Goal: Task Accomplishment & Management: Complete application form

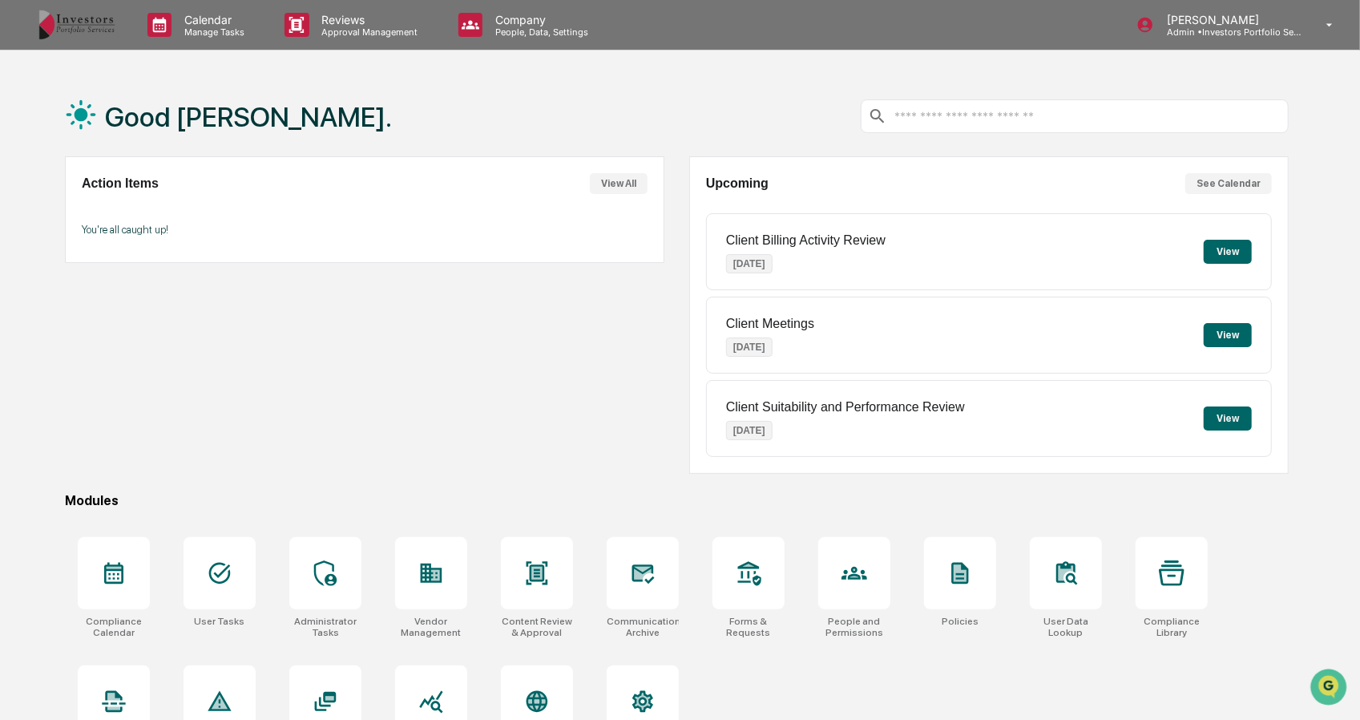
click at [1236, 30] on p "Admin • Investors Portfolio Services" at bounding box center [1228, 31] width 149 height 11
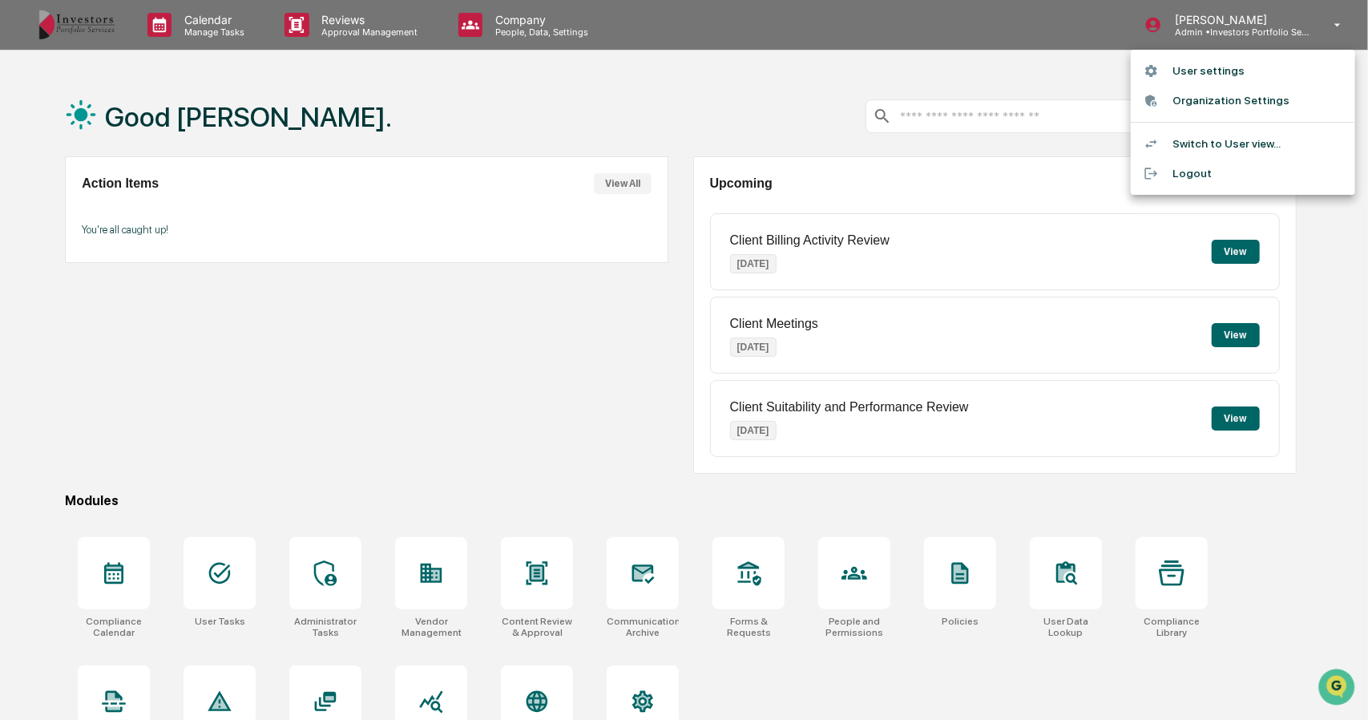
click at [357, 22] on div at bounding box center [684, 360] width 1368 height 720
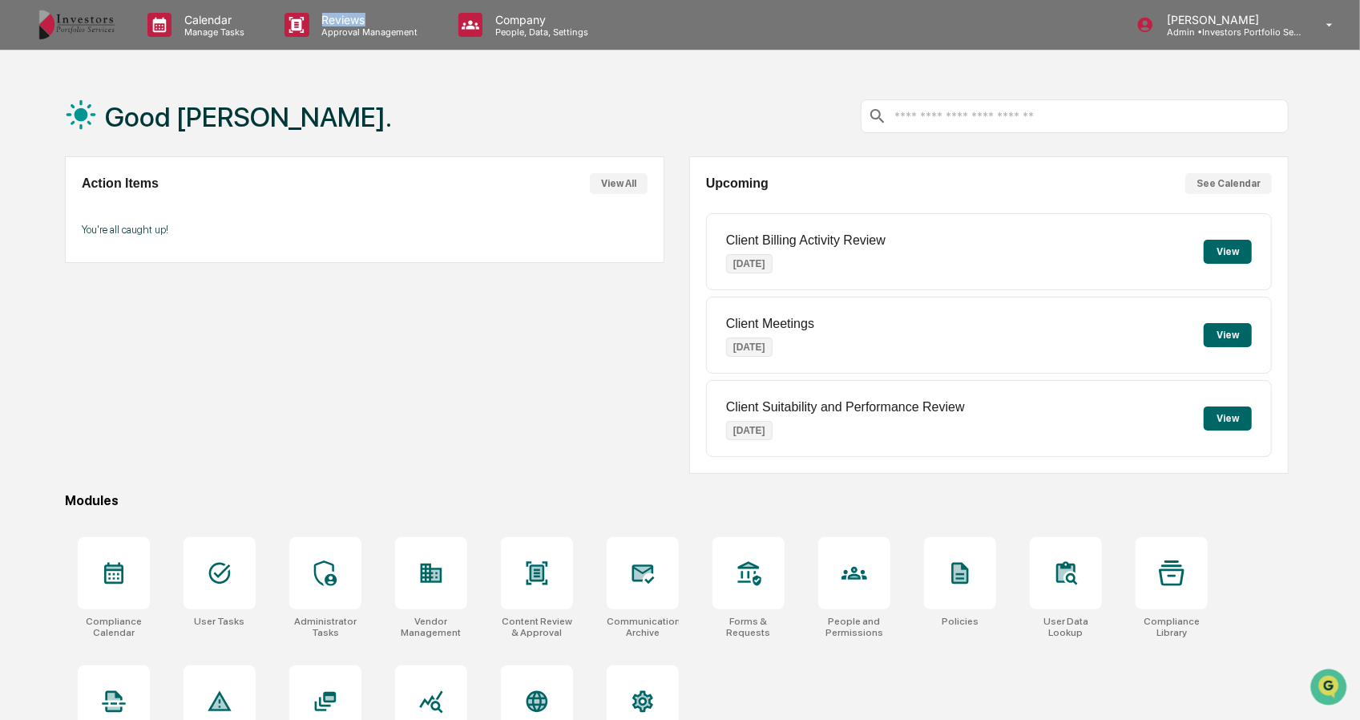
click at [357, 21] on p "Reviews" at bounding box center [367, 20] width 117 height 14
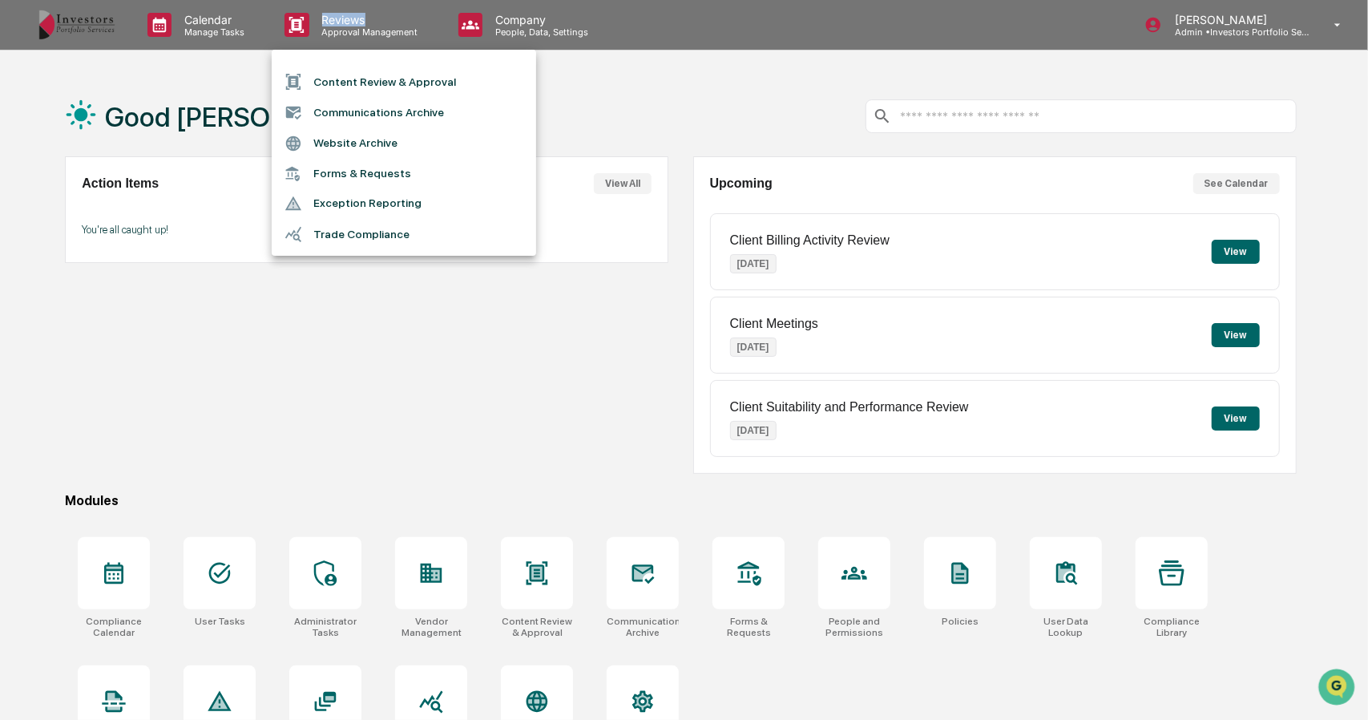
click at [351, 73] on li "Content Review & Approval" at bounding box center [404, 82] width 264 height 30
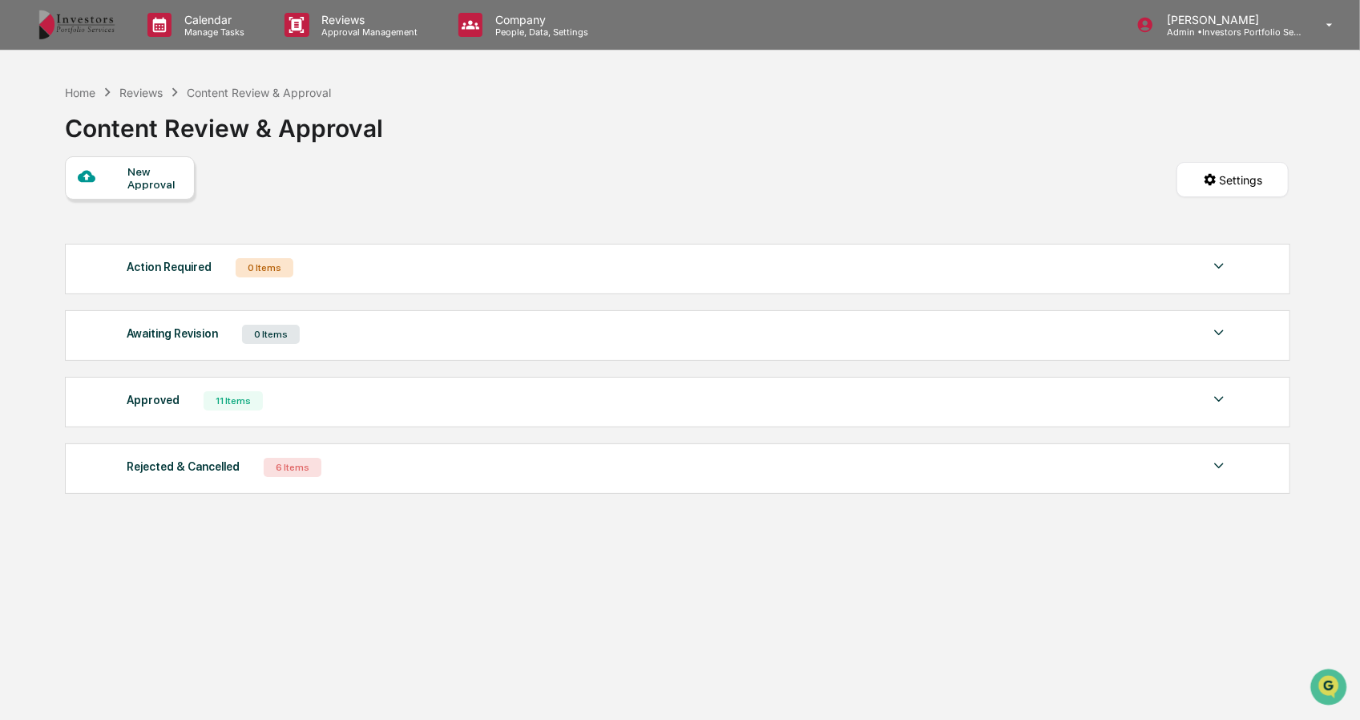
click at [135, 163] on div "New Approval" at bounding box center [130, 177] width 130 height 43
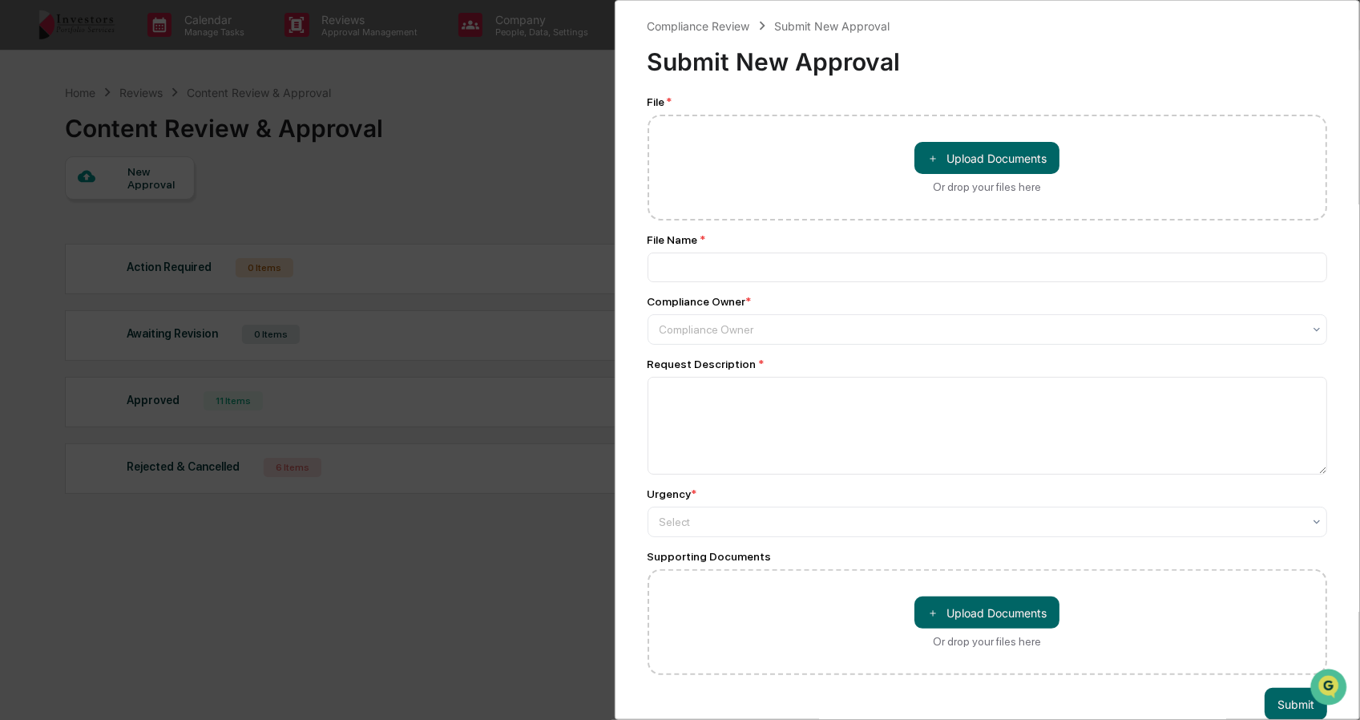
click at [969, 154] on button "＋ Upload Documents" at bounding box center [986, 158] width 145 height 32
type input "**********"
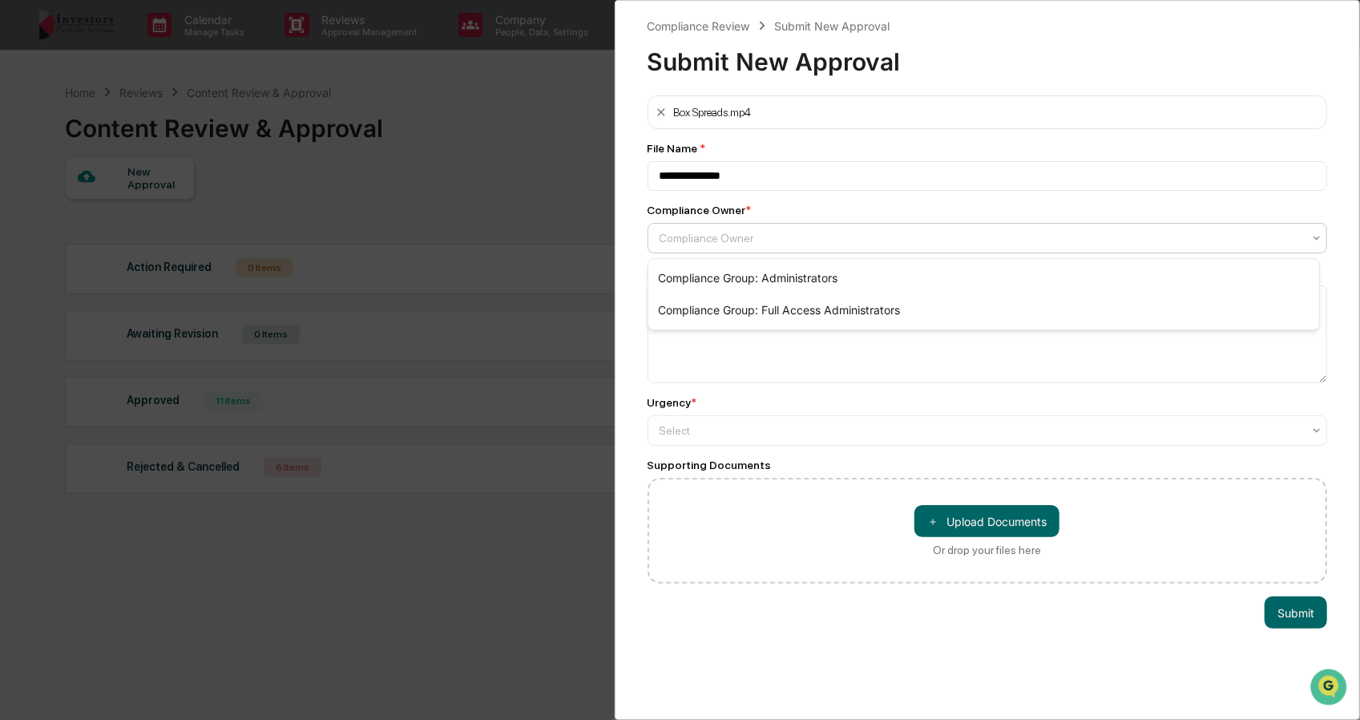
click at [750, 244] on div at bounding box center [980, 238] width 643 height 16
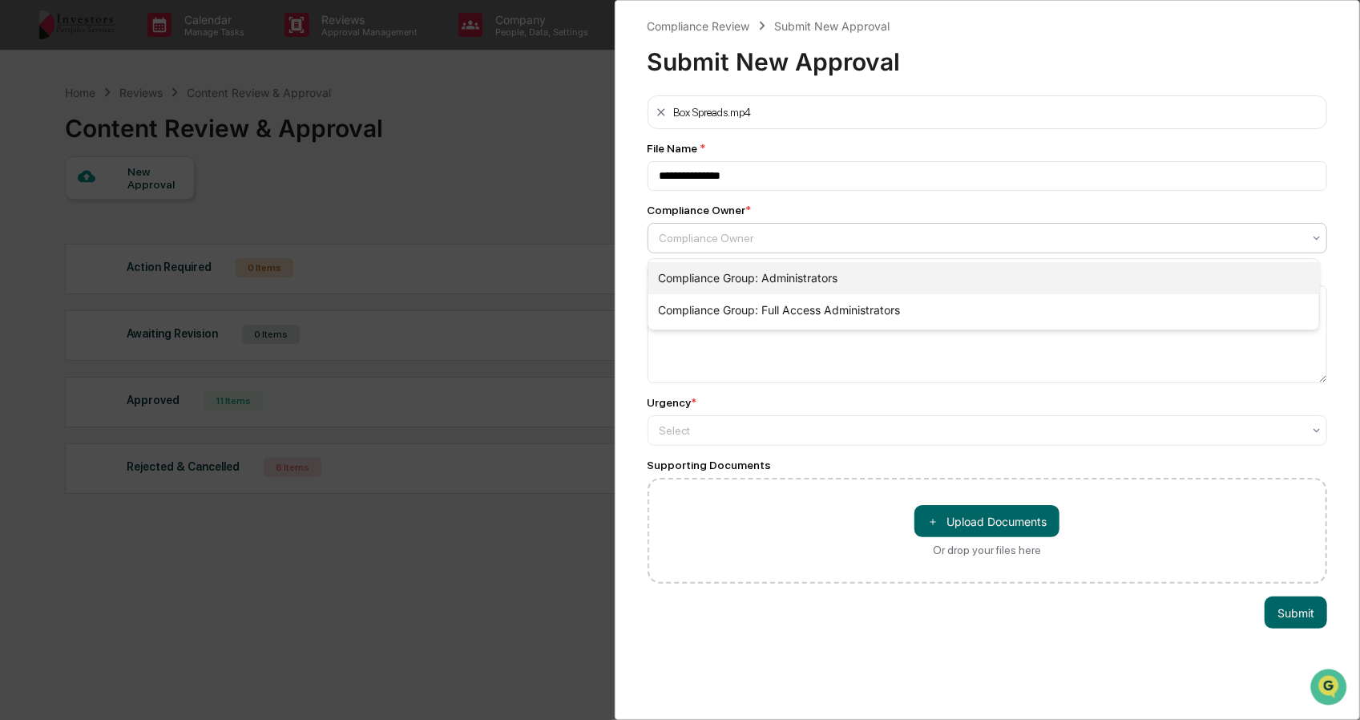
click at [774, 270] on div "Compliance Group: Administrators" at bounding box center [983, 278] width 671 height 32
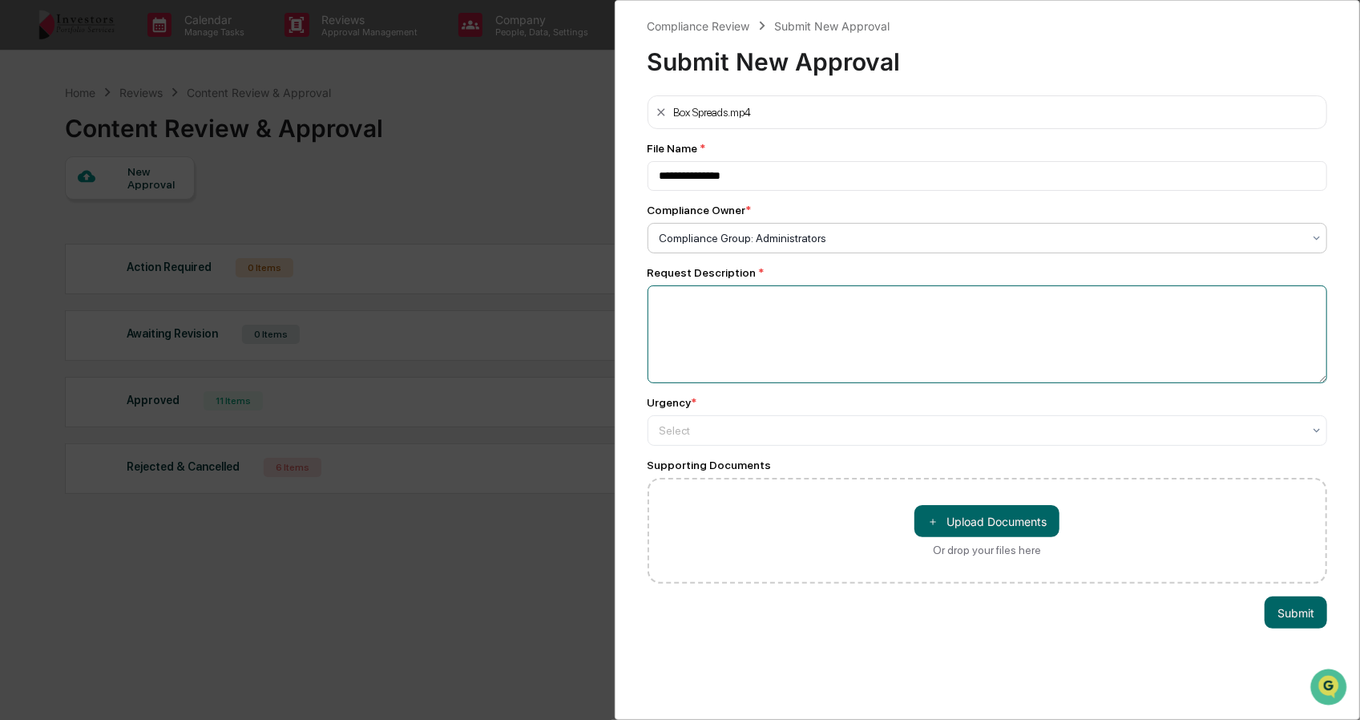
click at [774, 339] on textarea at bounding box center [987, 334] width 680 height 98
type textarea "**********"
click at [956, 522] on button "＋ Upload Documents" at bounding box center [986, 521] width 145 height 32
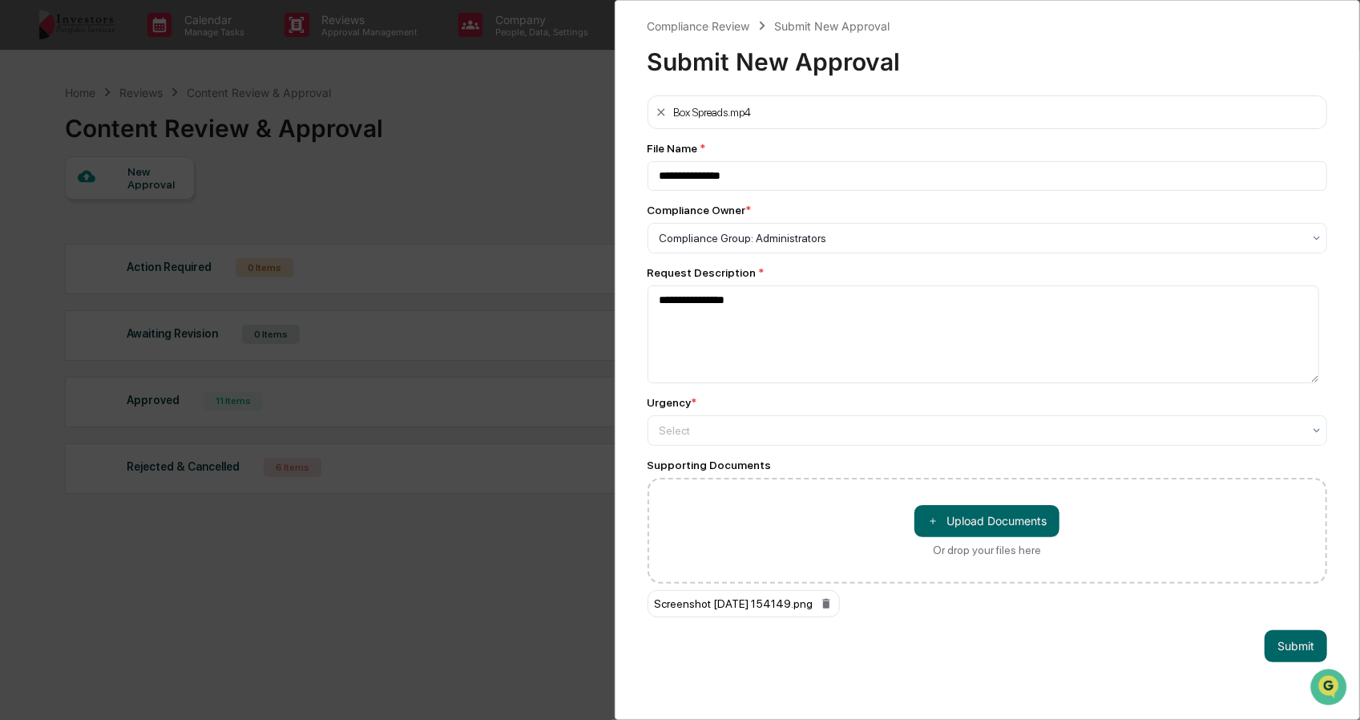
click at [1006, 519] on button "＋ Upload Documents" at bounding box center [986, 521] width 145 height 32
click at [979, 520] on button "＋ Upload Documents" at bounding box center [986, 521] width 145 height 32
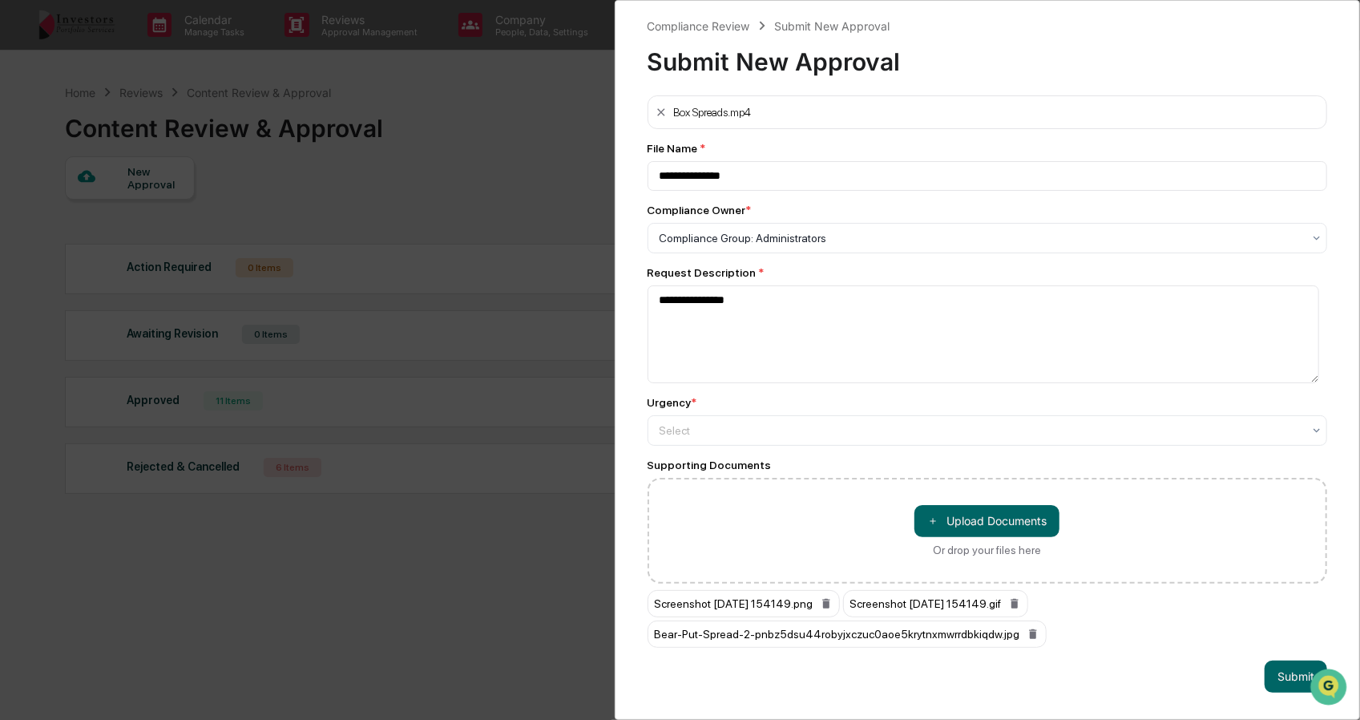
click at [975, 525] on button "＋ Upload Documents" at bounding box center [986, 521] width 145 height 32
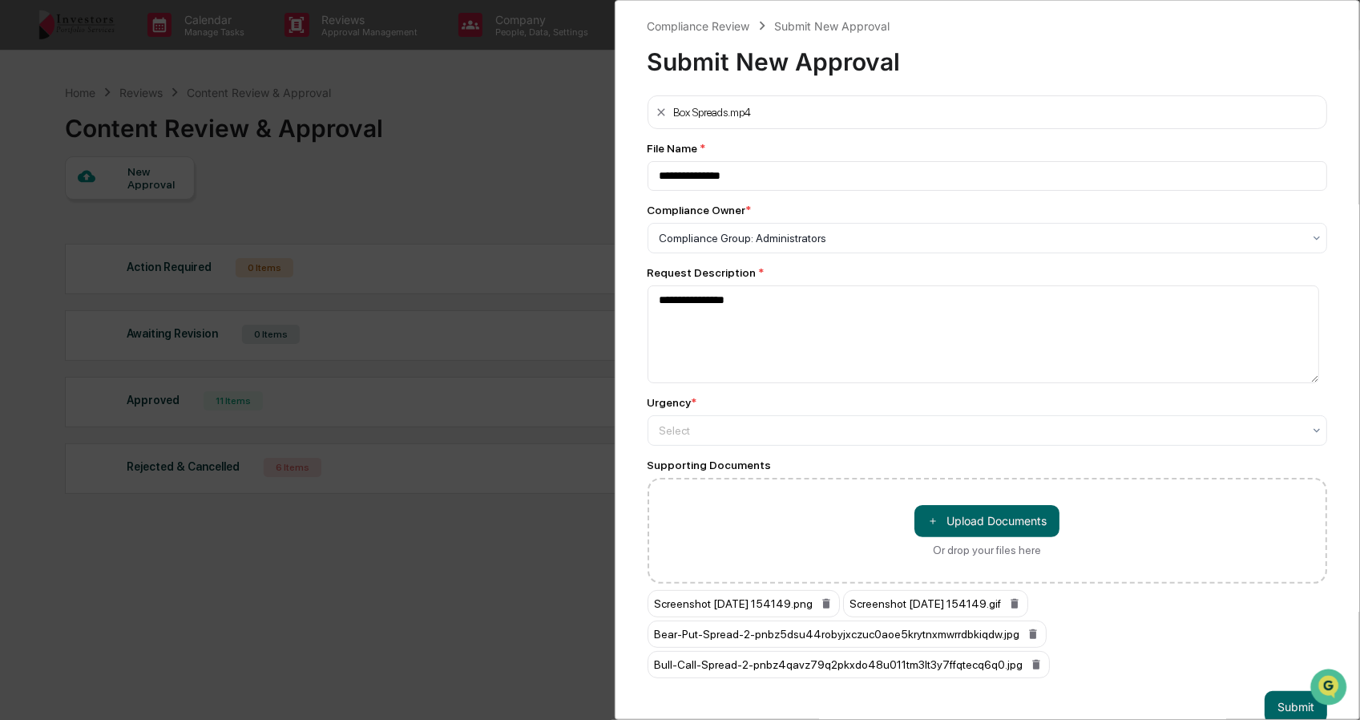
click at [1009, 512] on button "＋ Upload Documents" at bounding box center [986, 521] width 145 height 32
click at [1021, 520] on button "＋ Upload Documents" at bounding box center [986, 521] width 145 height 32
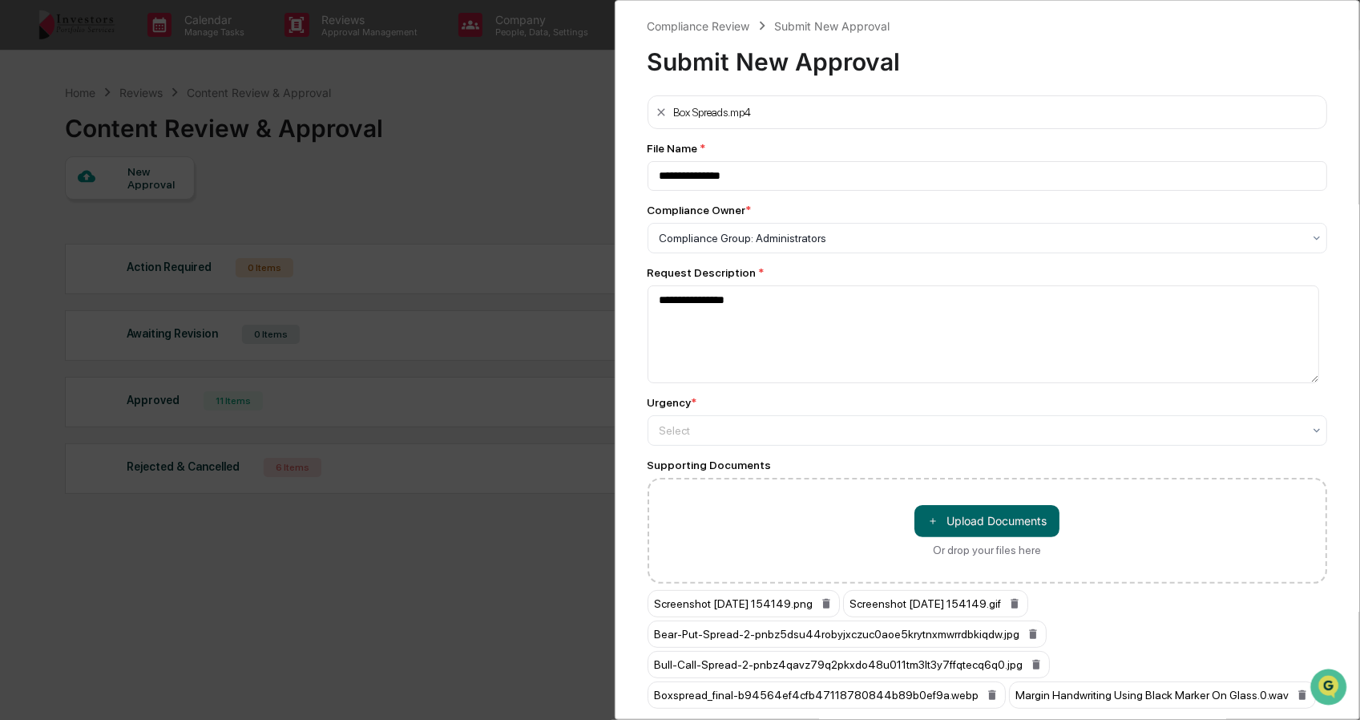
click at [1006, 518] on button "＋ Upload Documents" at bounding box center [986, 521] width 145 height 32
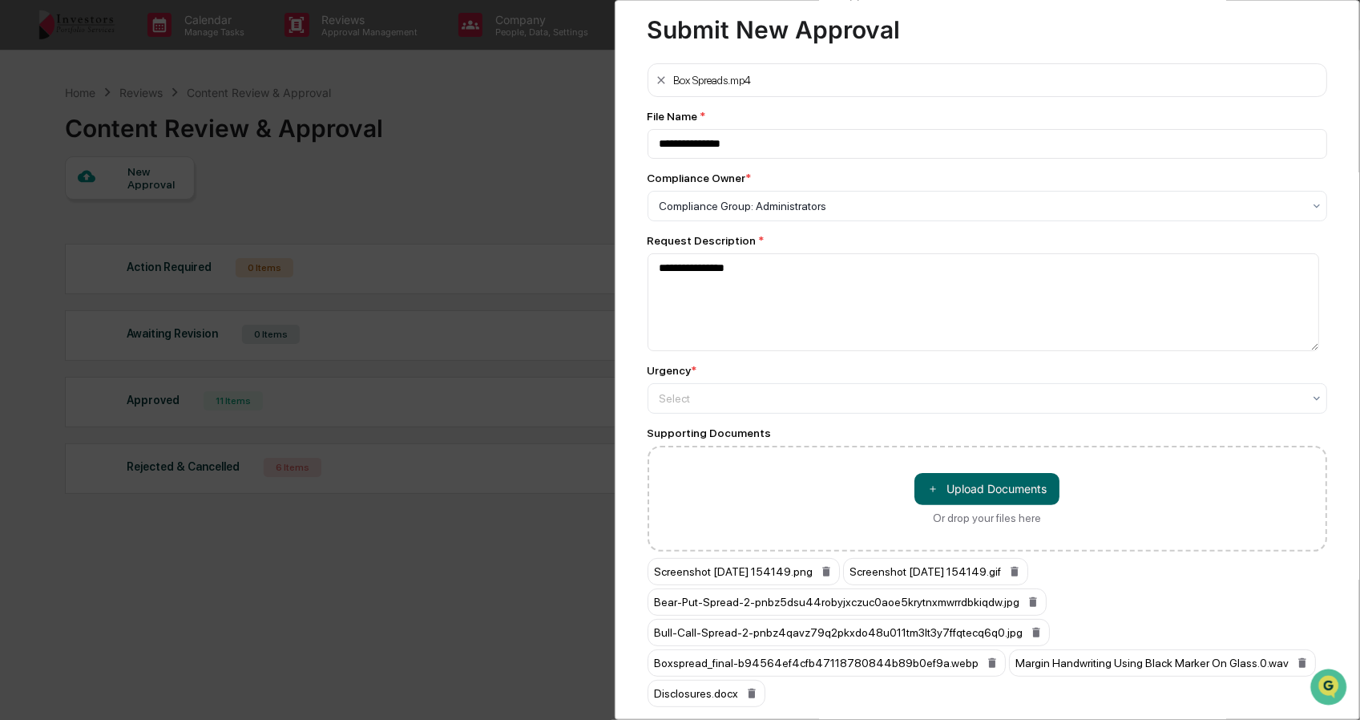
scroll to position [96, 0]
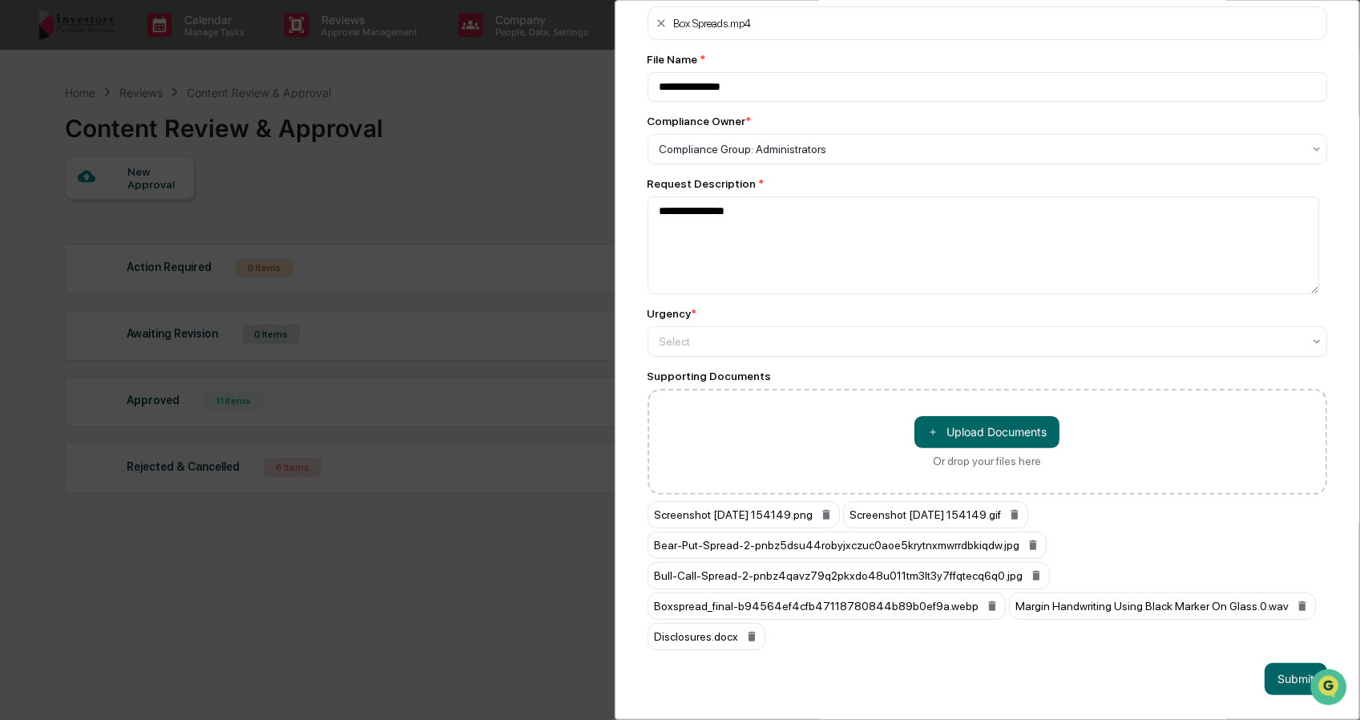
click at [1284, 663] on button "Submit" at bounding box center [1295, 679] width 62 height 32
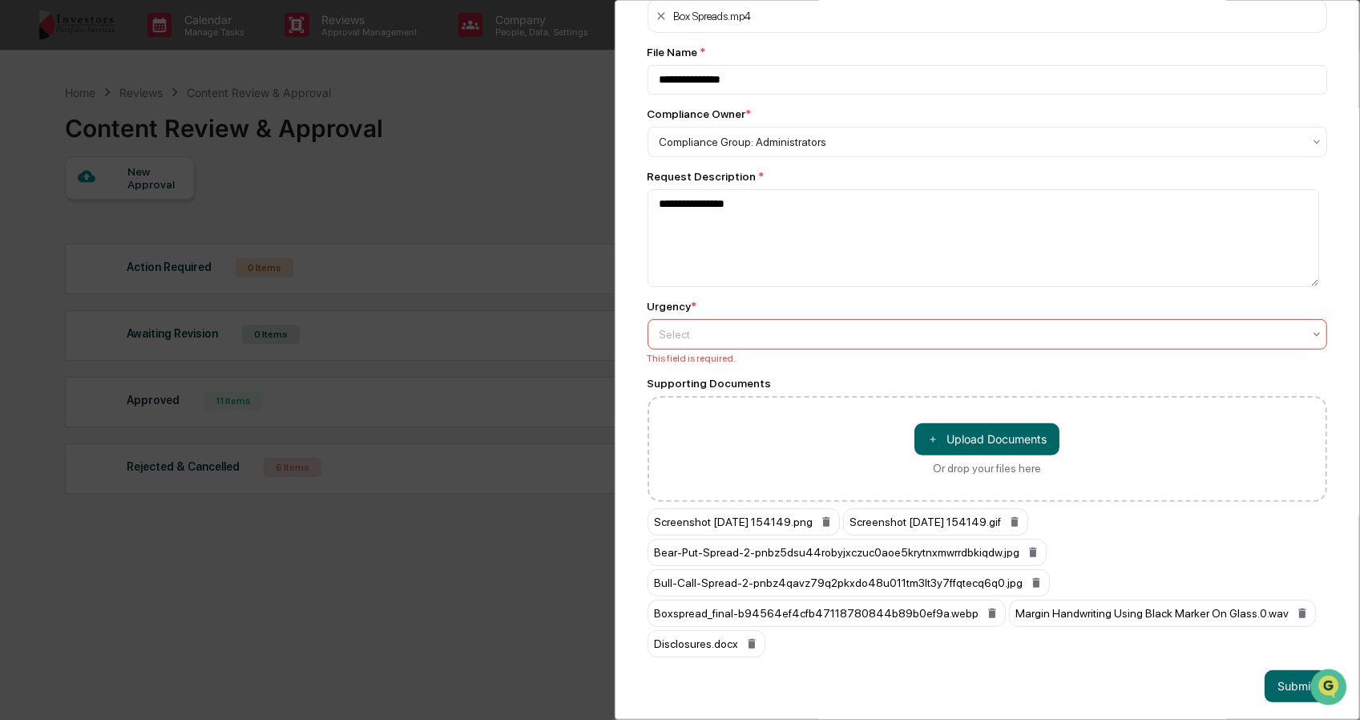
click at [1045, 341] on div at bounding box center [980, 334] width 643 height 16
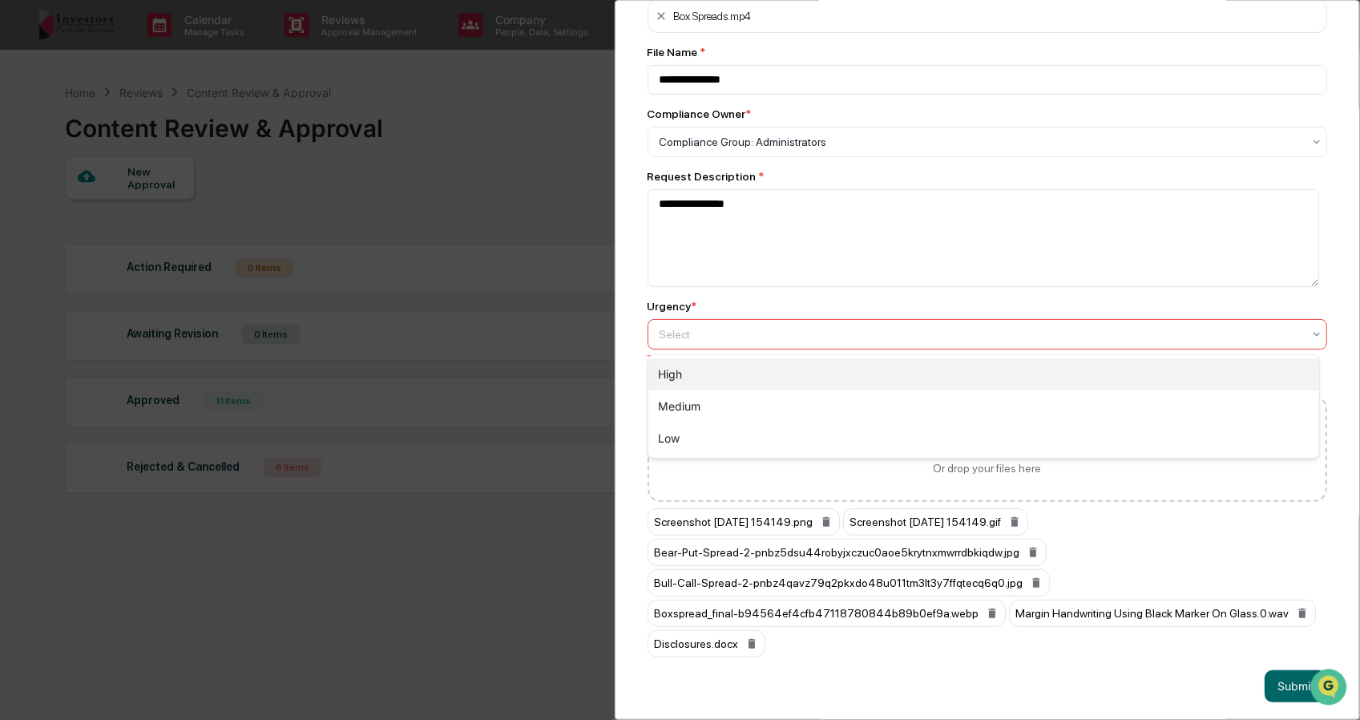
click at [1026, 379] on div "High" at bounding box center [983, 374] width 671 height 32
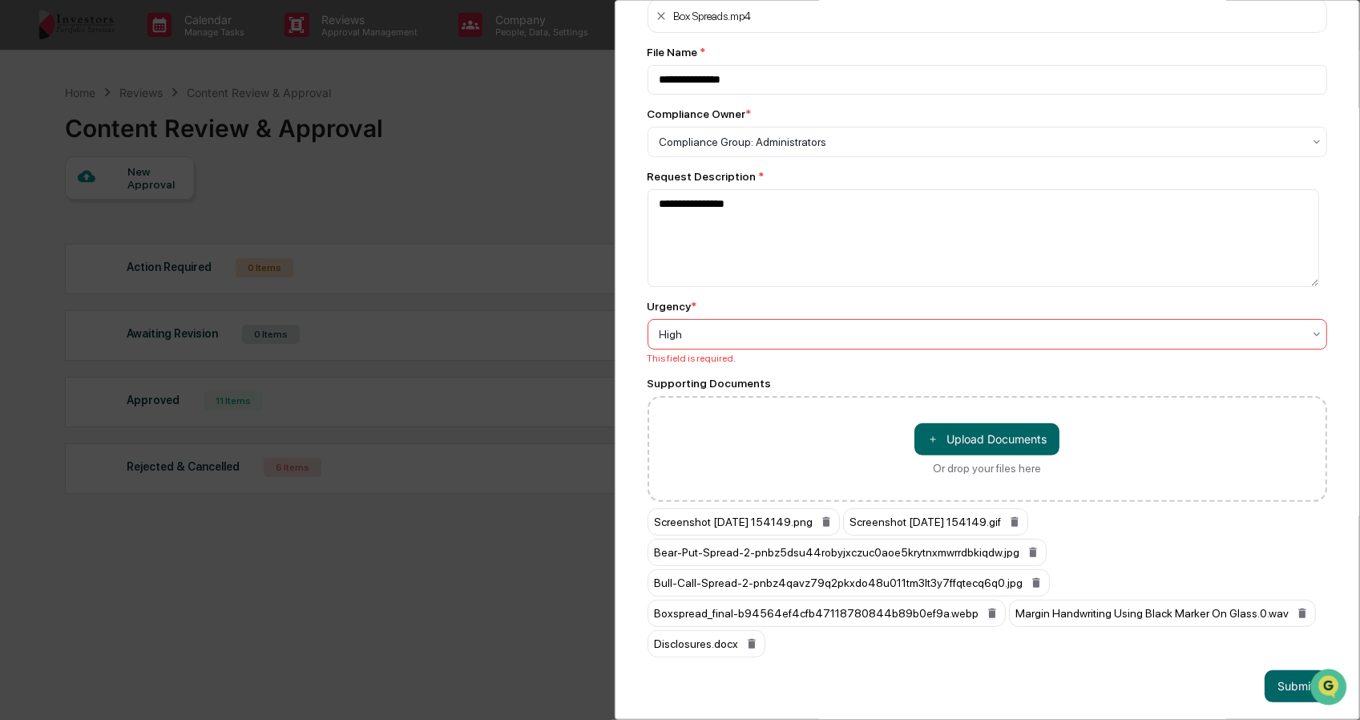
click at [1264, 681] on button "Submit" at bounding box center [1295, 686] width 62 height 32
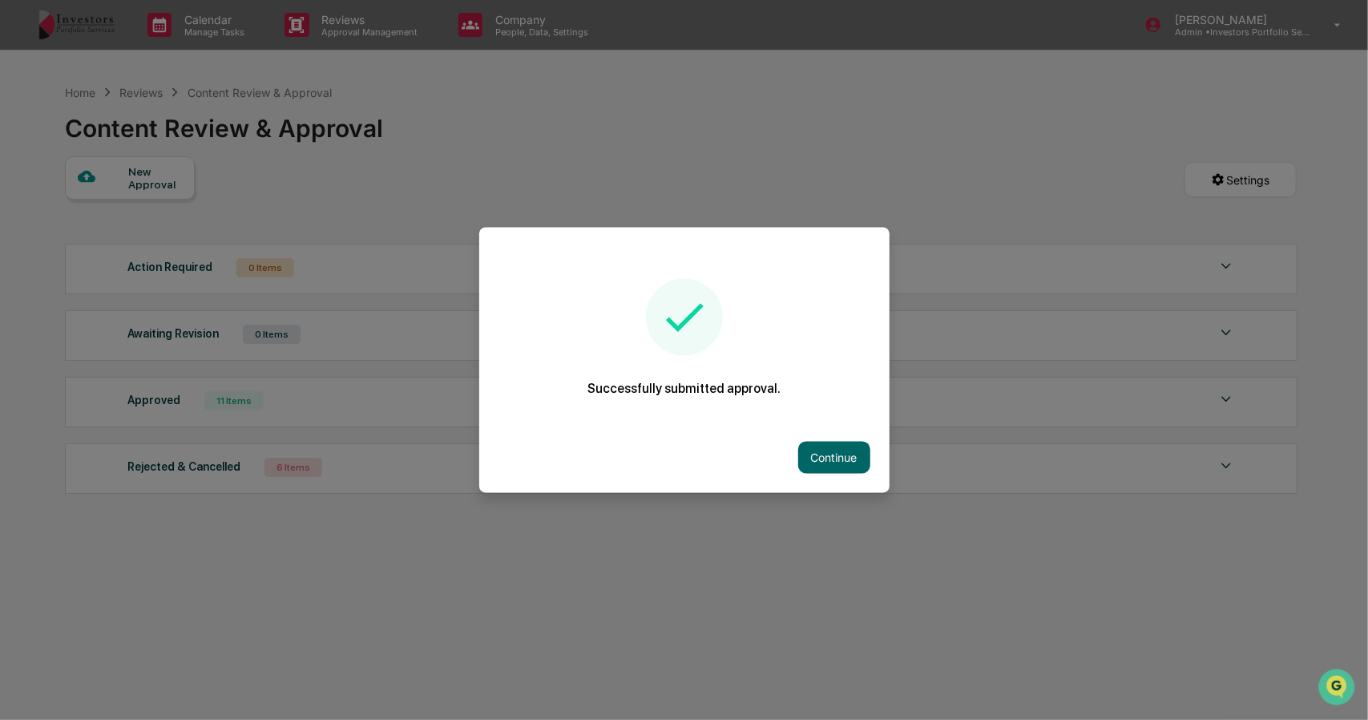
click at [835, 451] on button "Continue" at bounding box center [834, 457] width 72 height 32
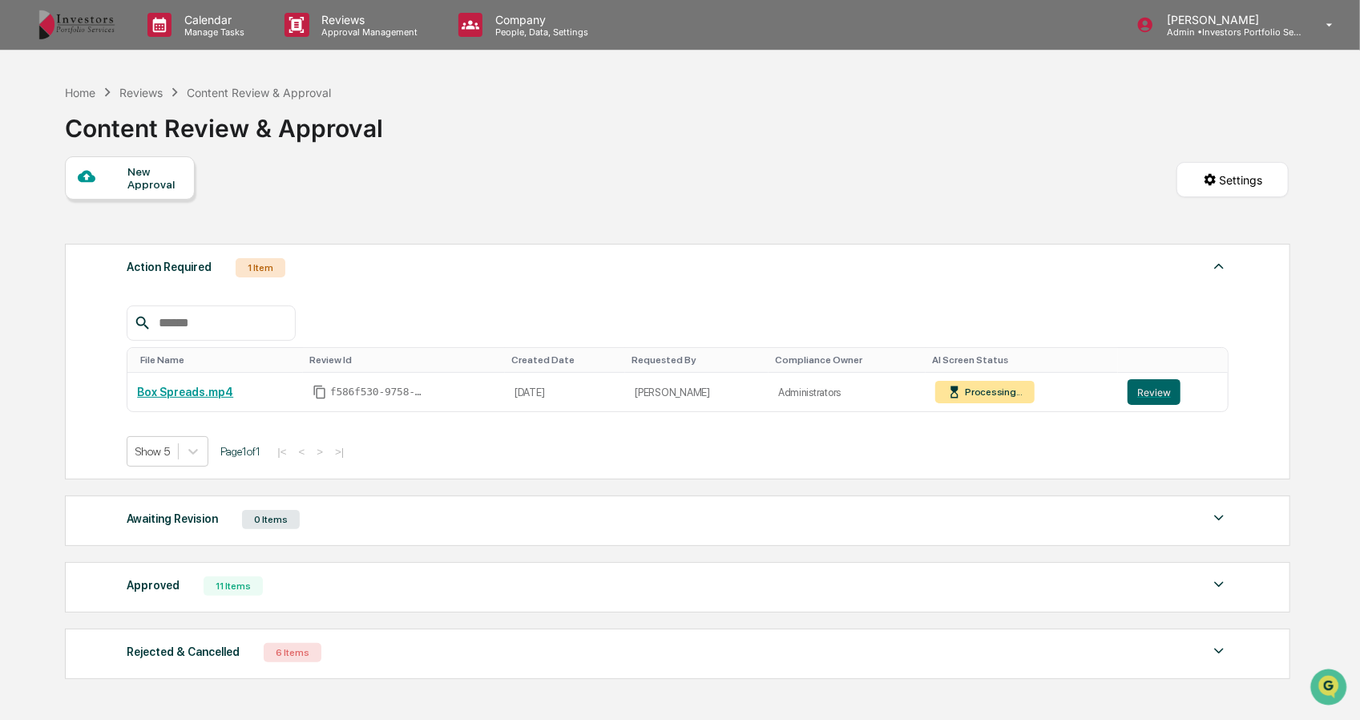
click at [1157, 389] on button "Review" at bounding box center [1153, 392] width 53 height 26
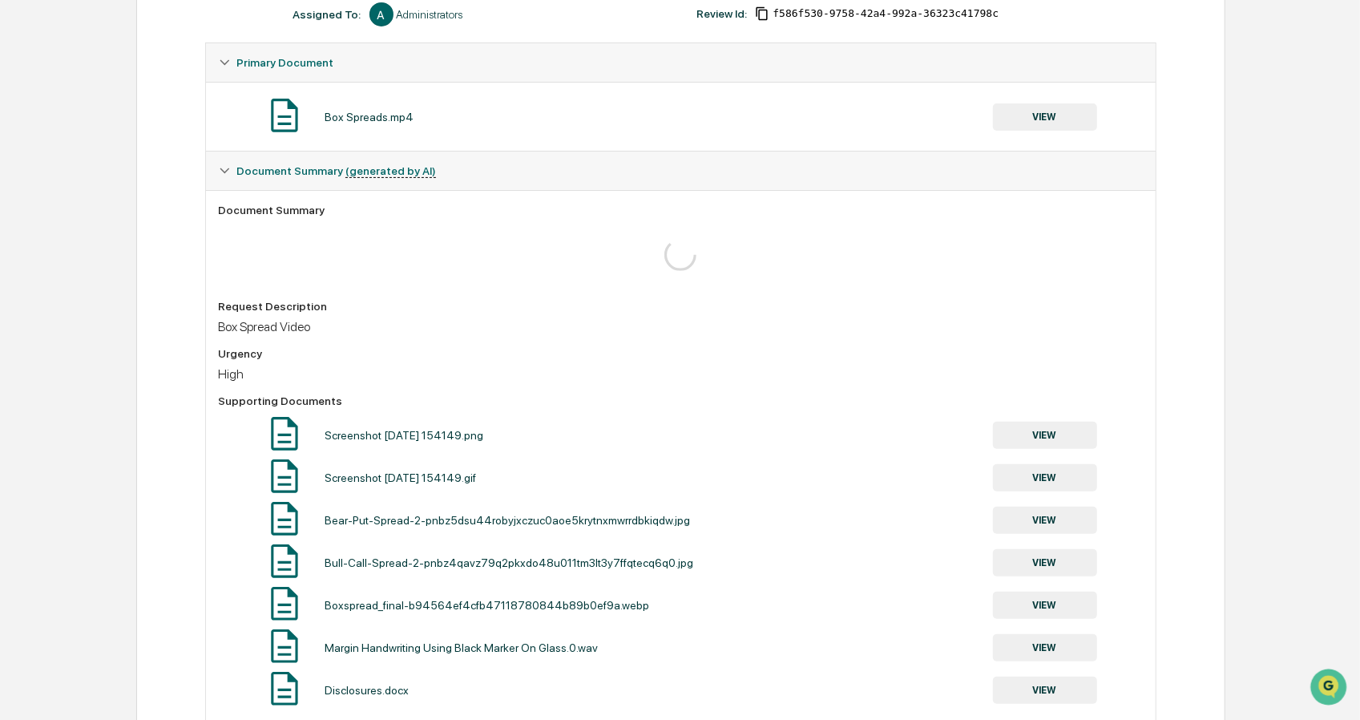
scroll to position [347, 0]
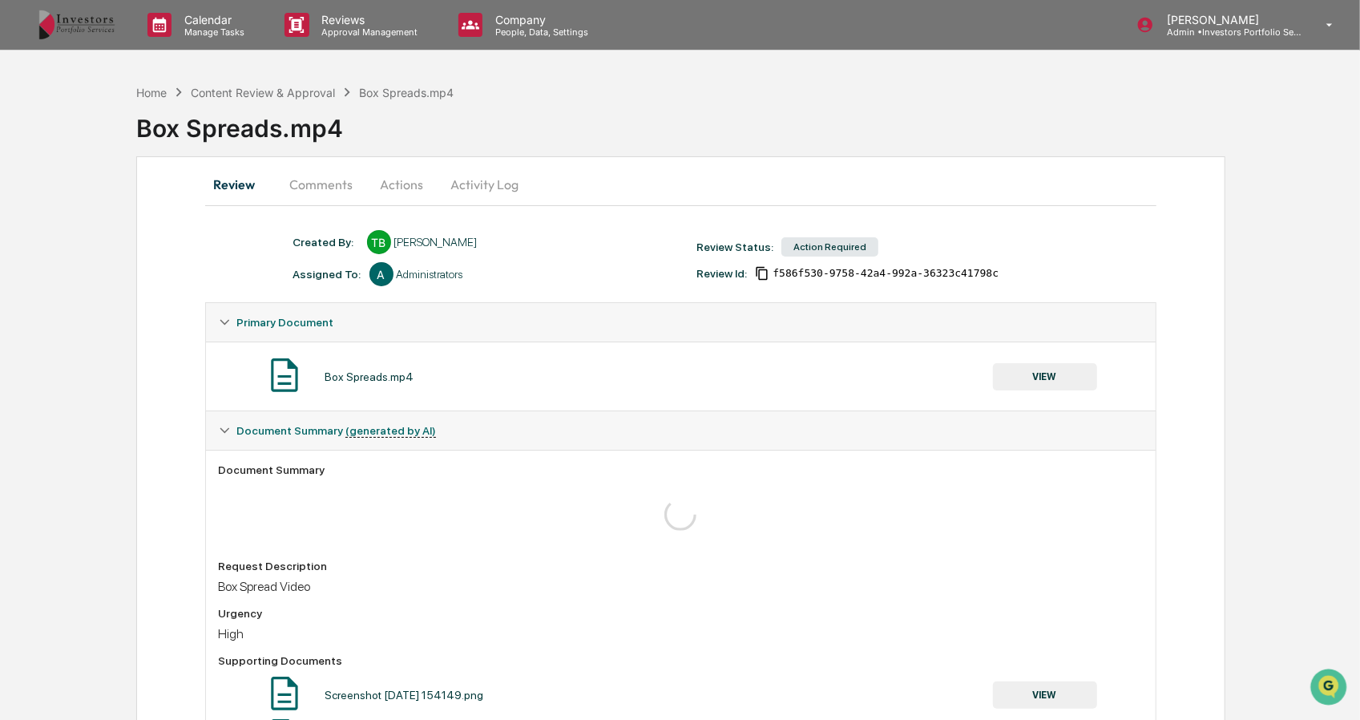
click at [225, 91] on div "Content Review & Approval" at bounding box center [263, 93] width 144 height 14
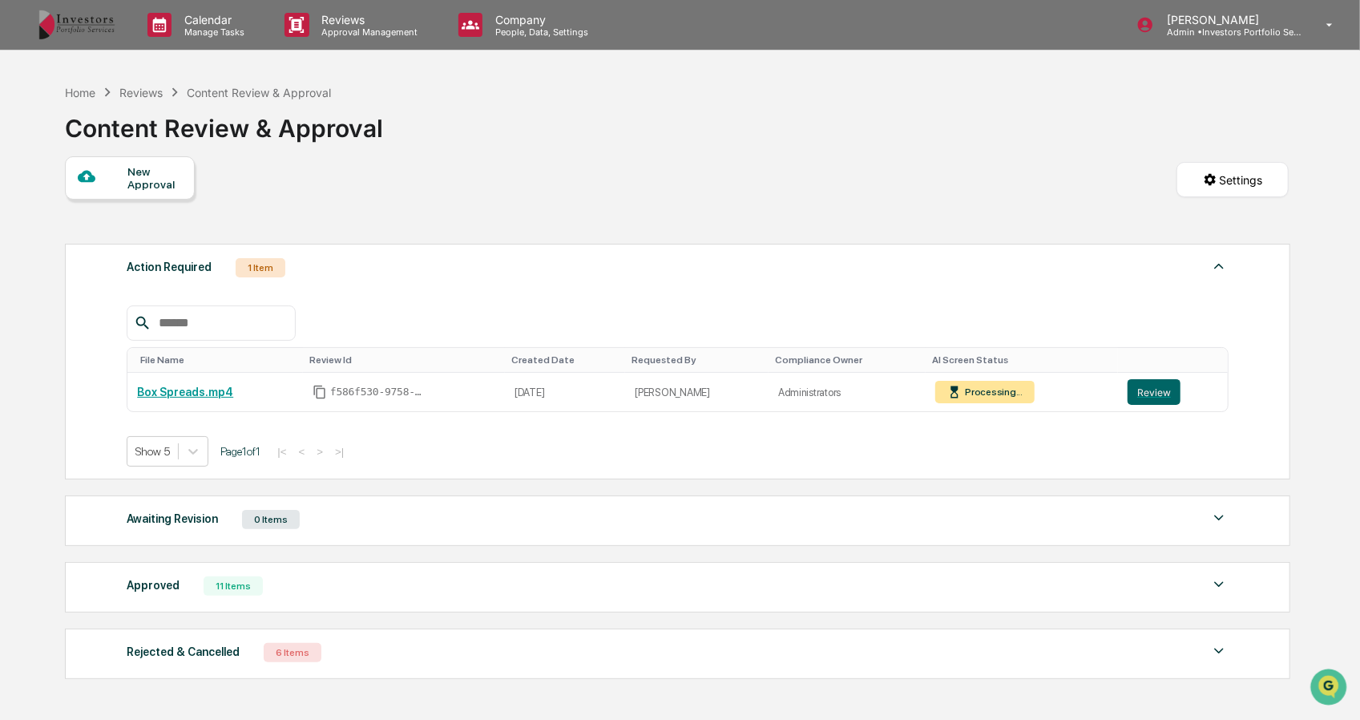
click at [978, 389] on div "Processing..." at bounding box center [991, 391] width 61 height 11
click at [1155, 387] on button "Review" at bounding box center [1153, 392] width 53 height 26
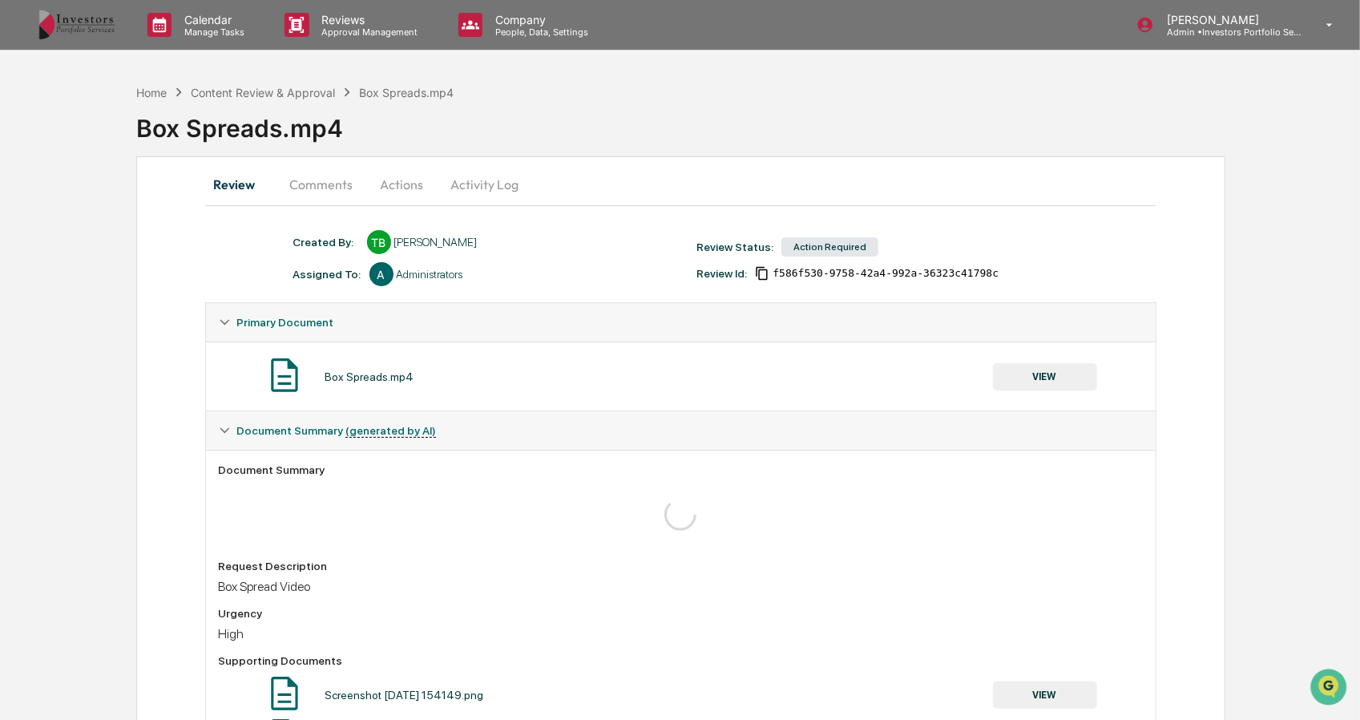
click at [1024, 371] on button "VIEW" at bounding box center [1045, 376] width 104 height 27
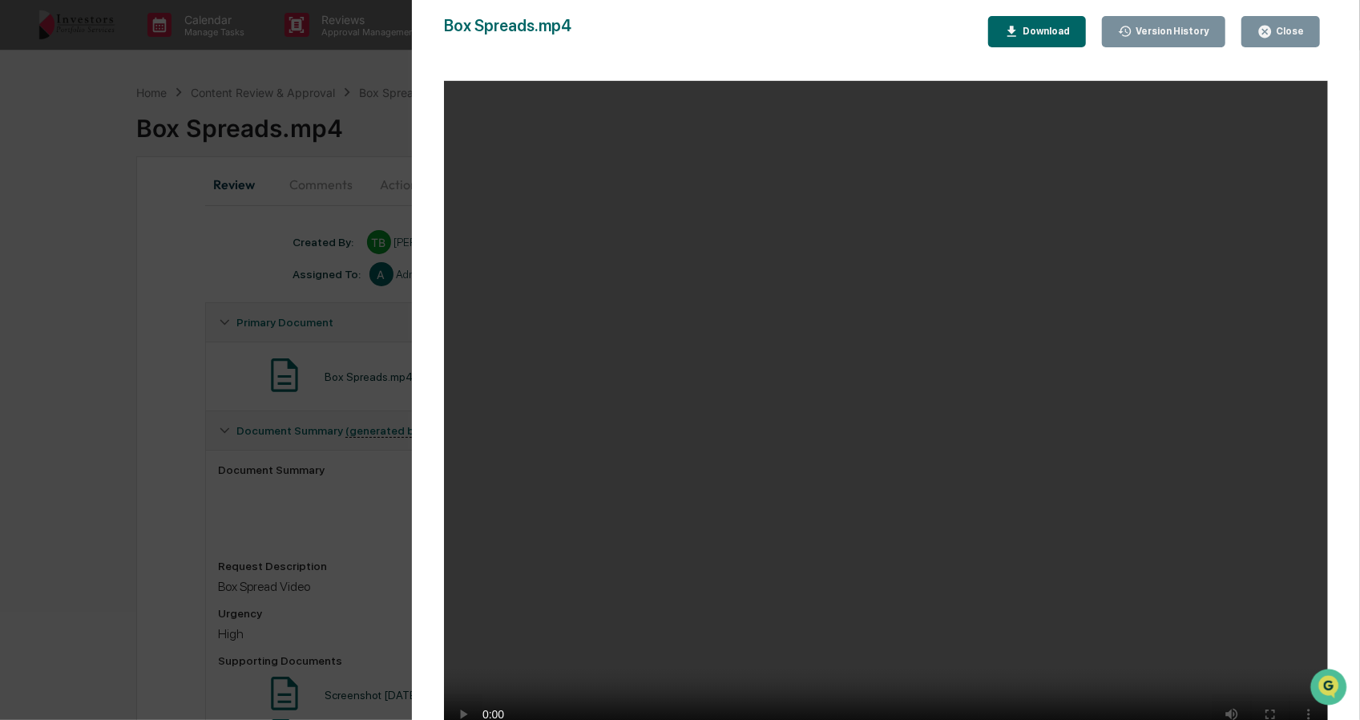
click at [230, 360] on div "Version History [DATE] 10:45 PM [PERSON_NAME] Box Spreads.mp4 Close Version His…" at bounding box center [680, 360] width 1360 height 720
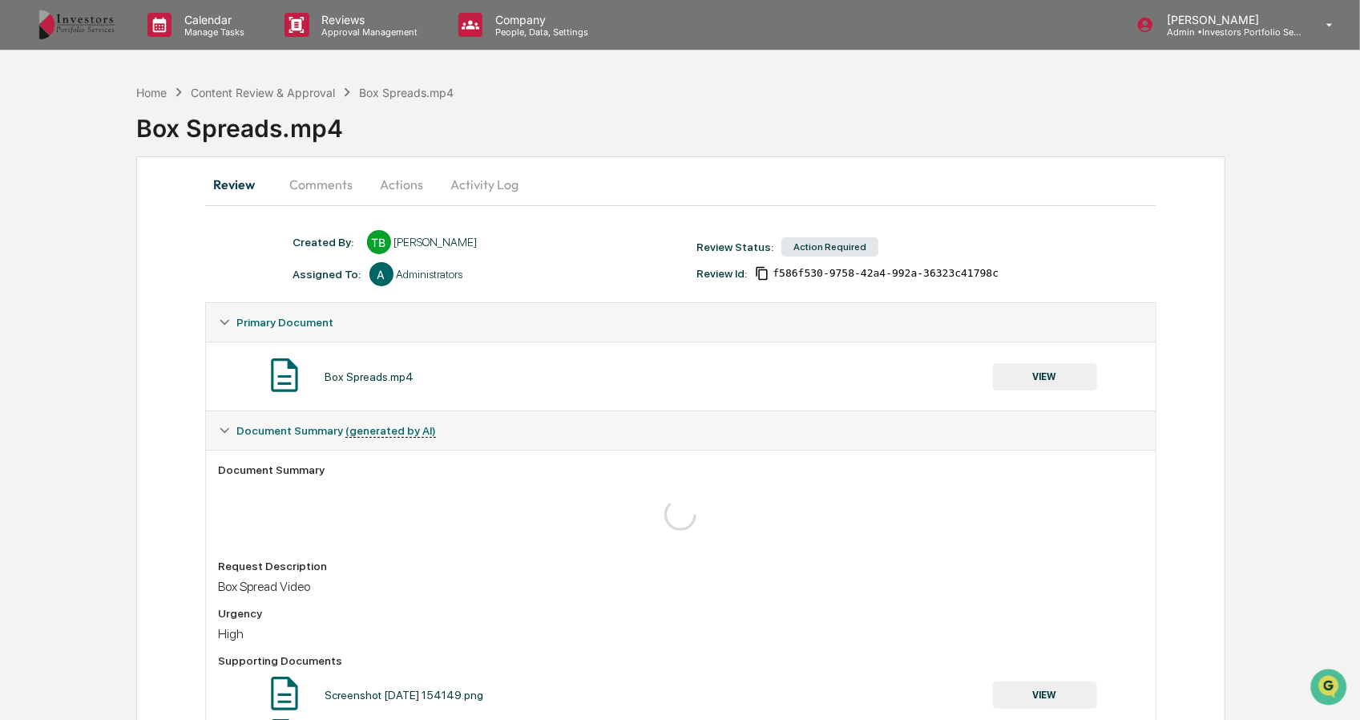
click at [5, 42] on div "Calendar Manage Tasks Reviews Approval Management Company People, Data, Setting…" at bounding box center [680, 25] width 1360 height 50
click at [340, 191] on button "Comments" at bounding box center [321, 184] width 89 height 38
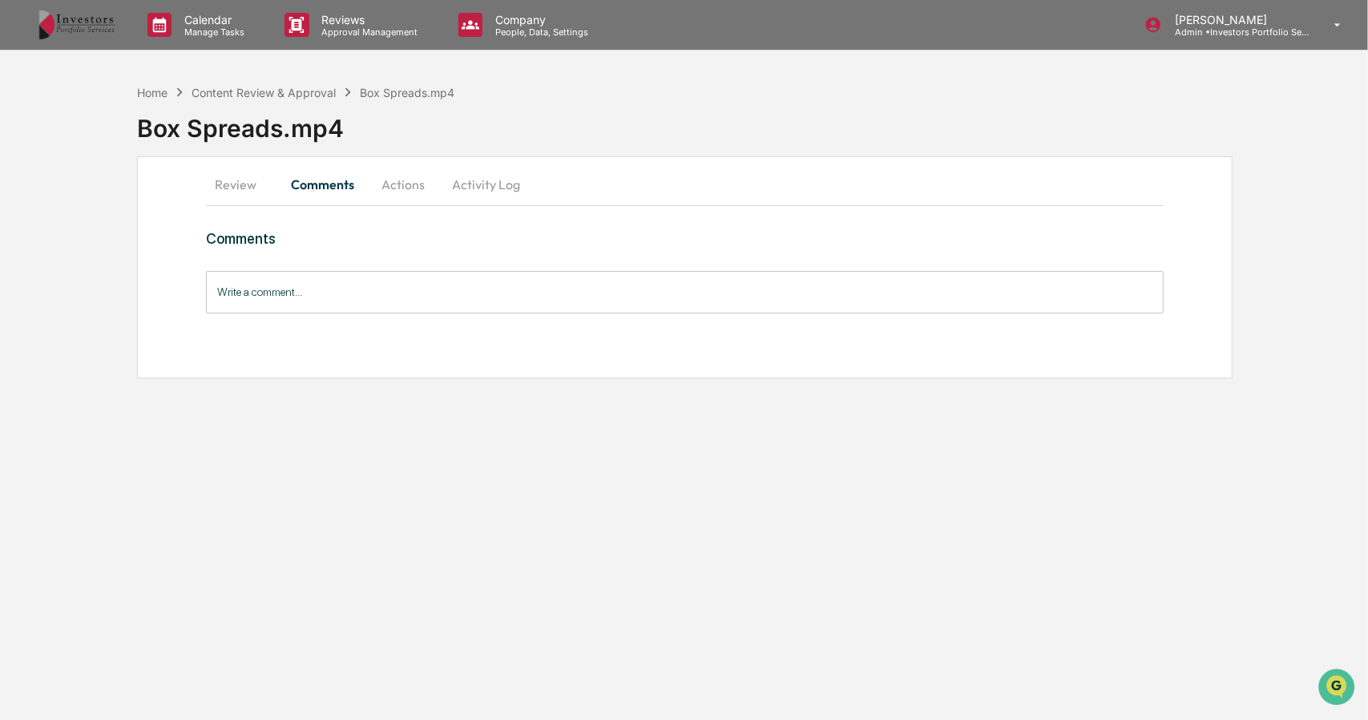
click at [412, 184] on button "Actions" at bounding box center [403, 184] width 72 height 38
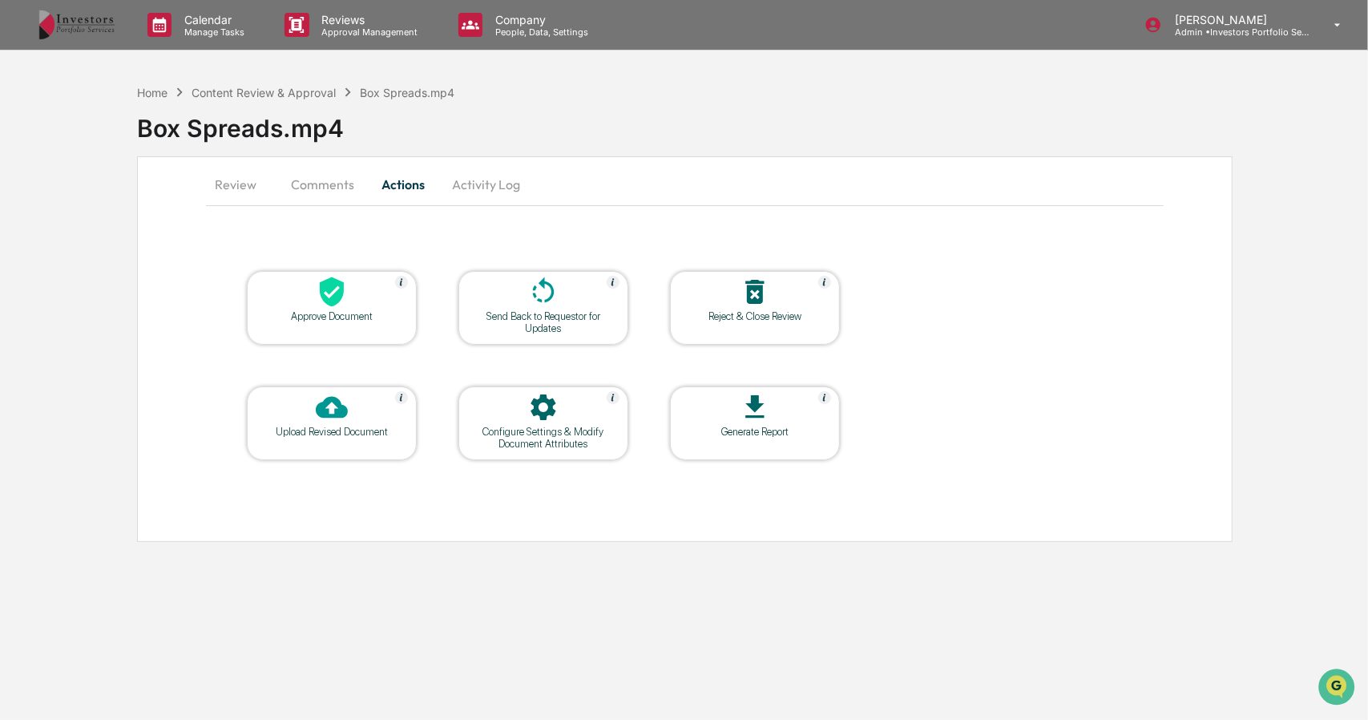
click at [220, 180] on button "Review" at bounding box center [242, 184] width 72 height 38
